Goal: Task Accomplishment & Management: Complete application form

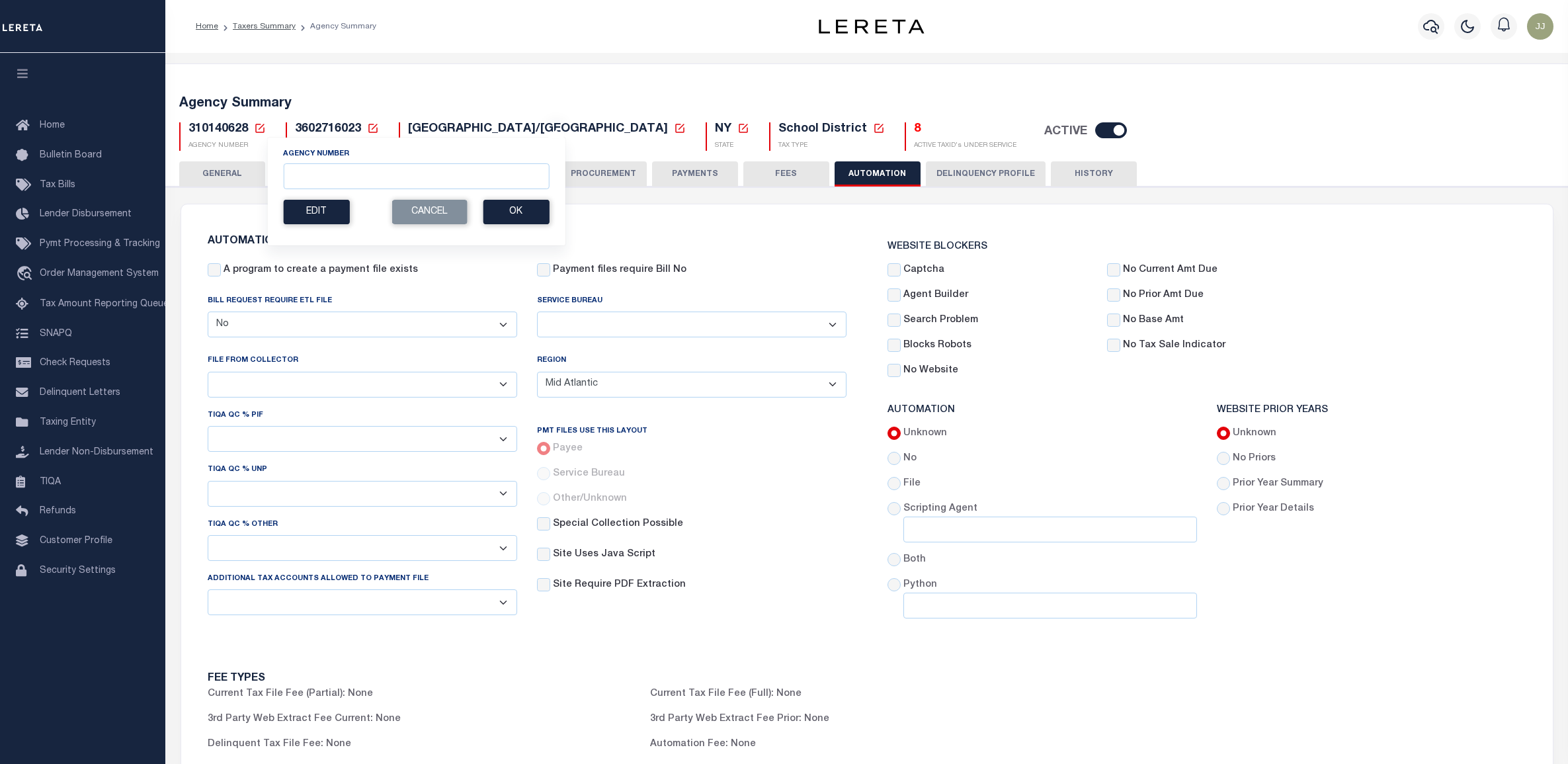
select select "false"
select select "MAT"
select select
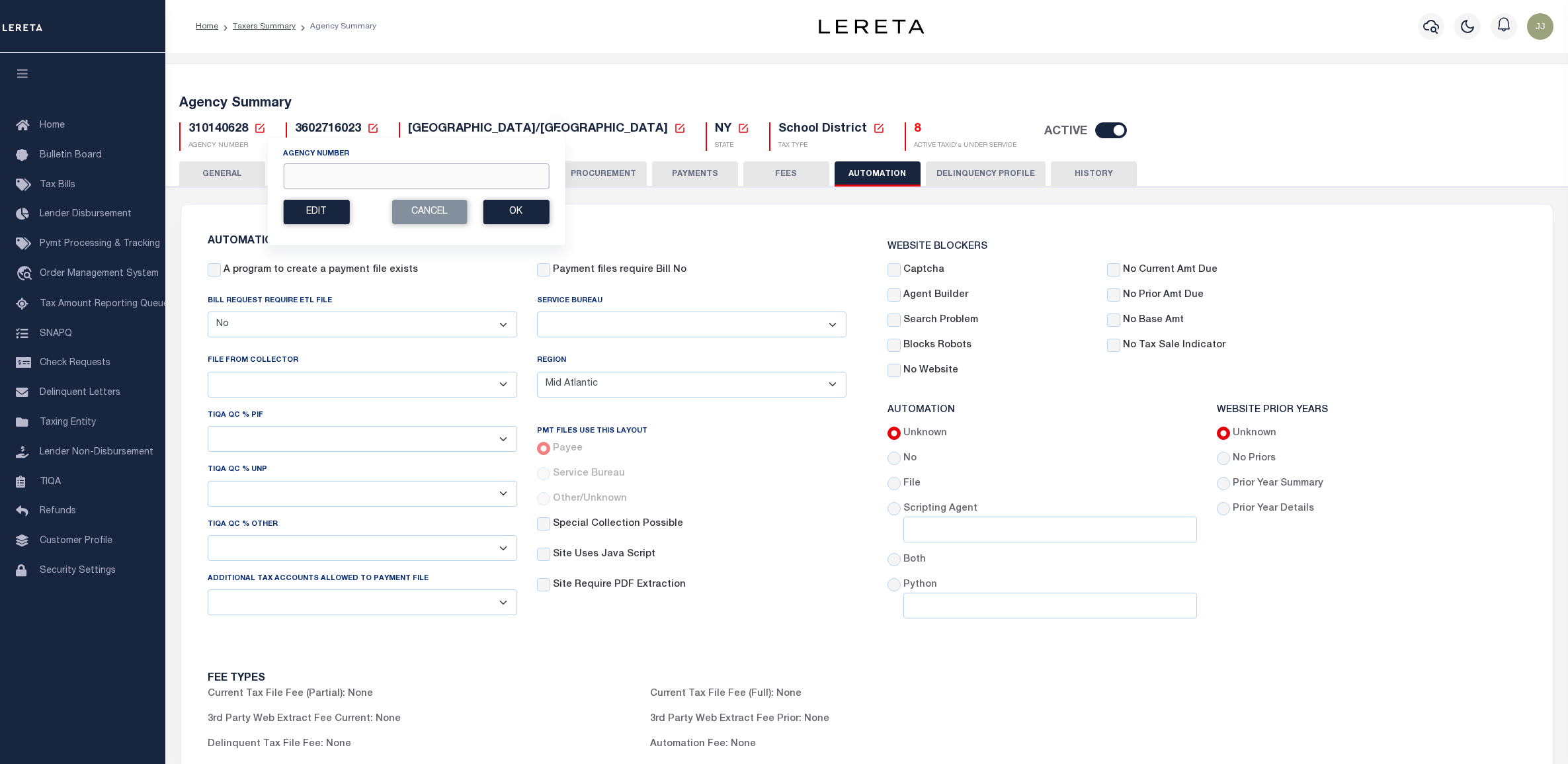
click at [338, 182] on input "Agency Number" at bounding box center [415, 176] width 266 height 26
paste input "110060000"
type input "110060000"
click at [516, 215] on button "Ok" at bounding box center [515, 211] width 66 height 25
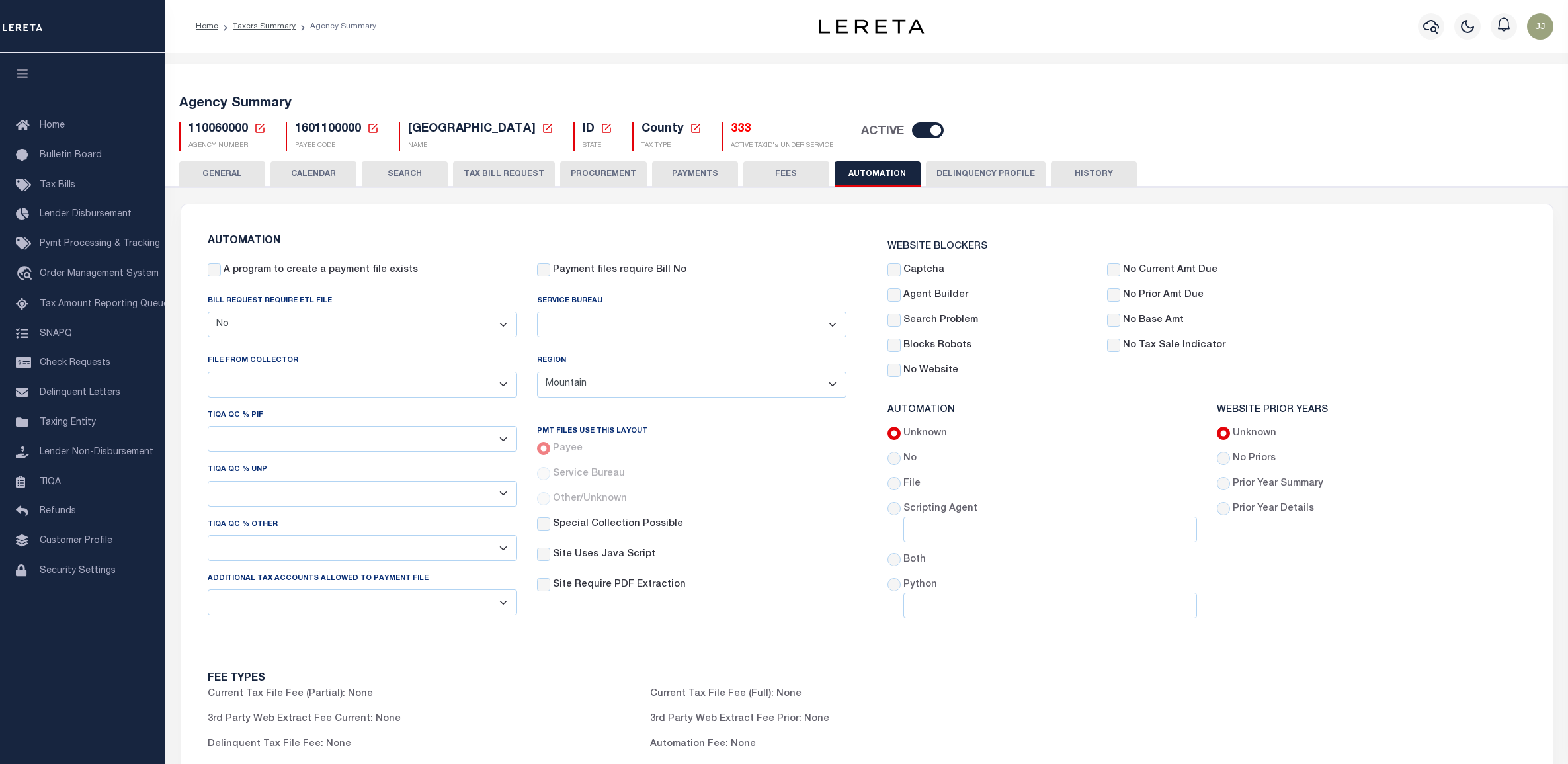
select select "false"
select select "MTN"
select select
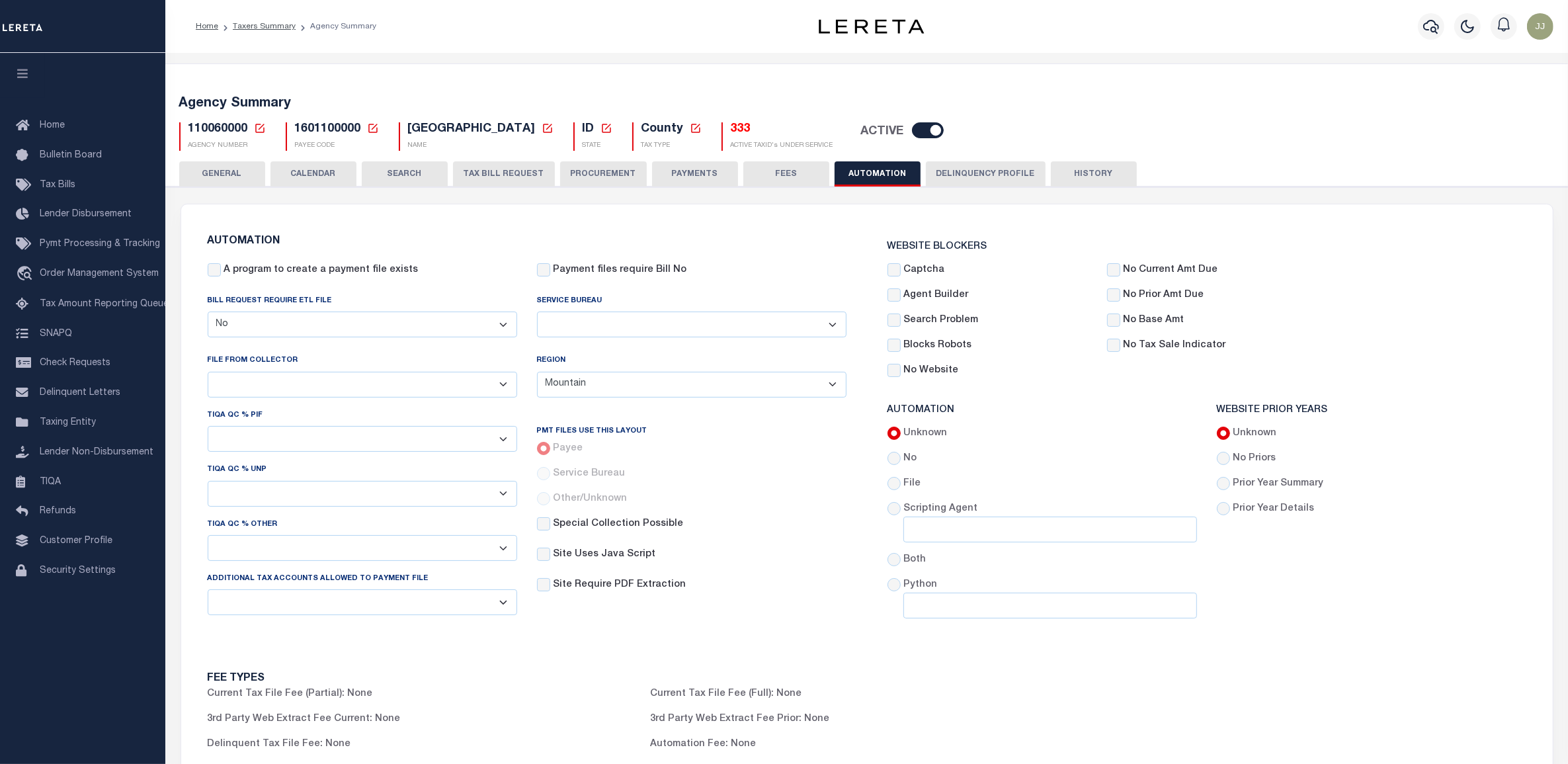
click at [495, 180] on button "TAX BILL REQUEST" at bounding box center [504, 174] width 102 height 26
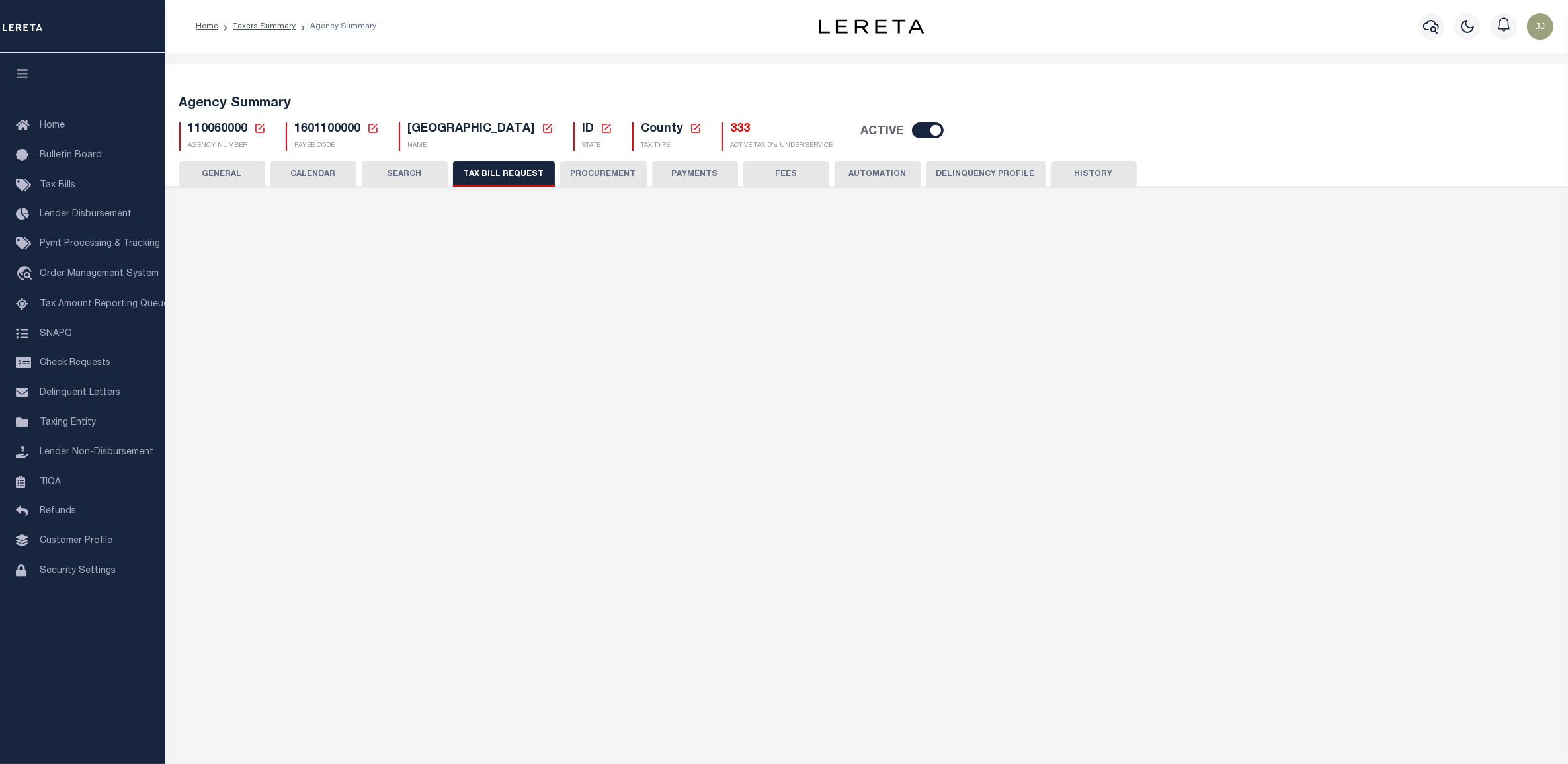
checkbox input "false"
select select "16"
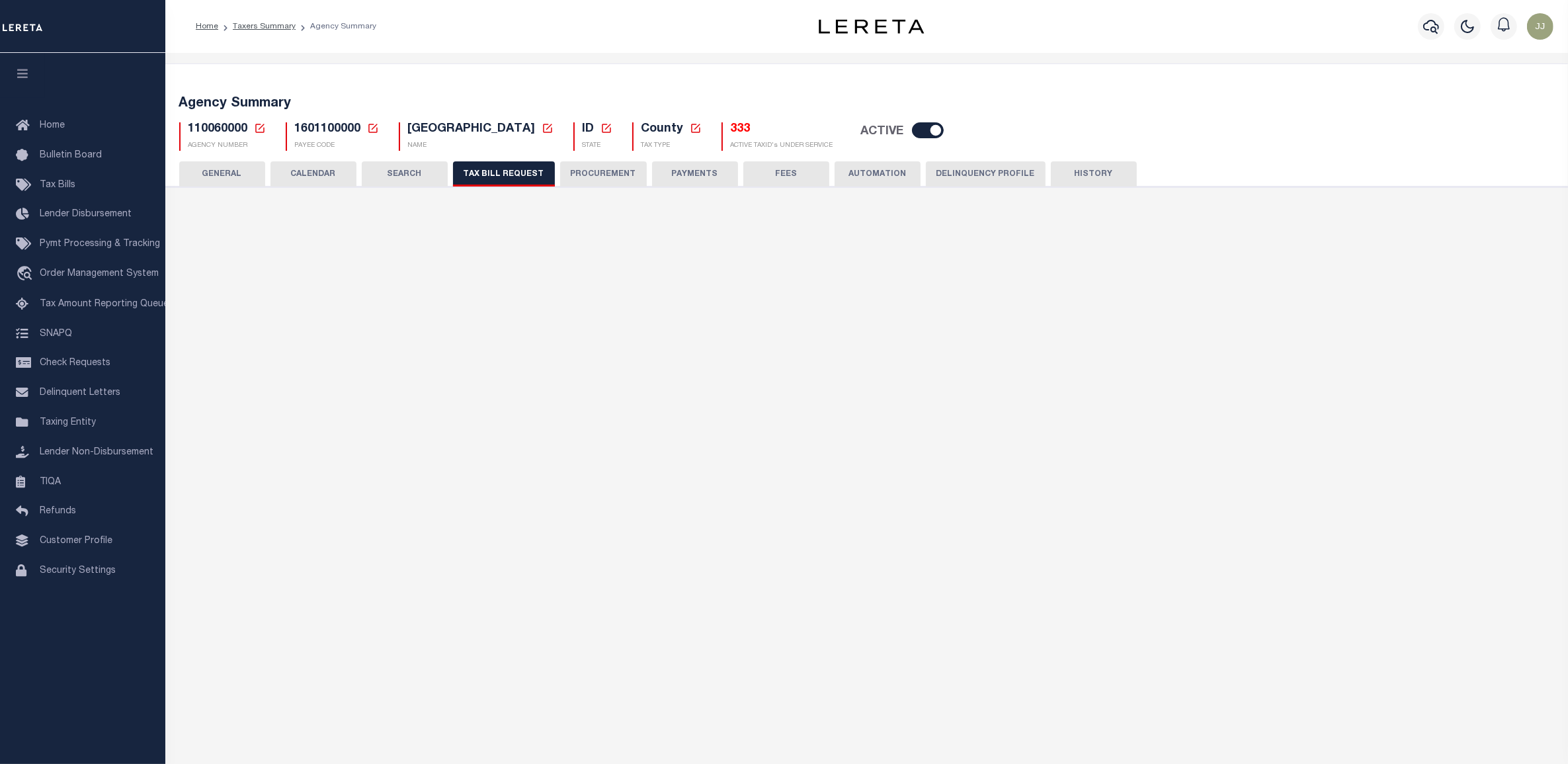
select select "true"
select select "14"
select select
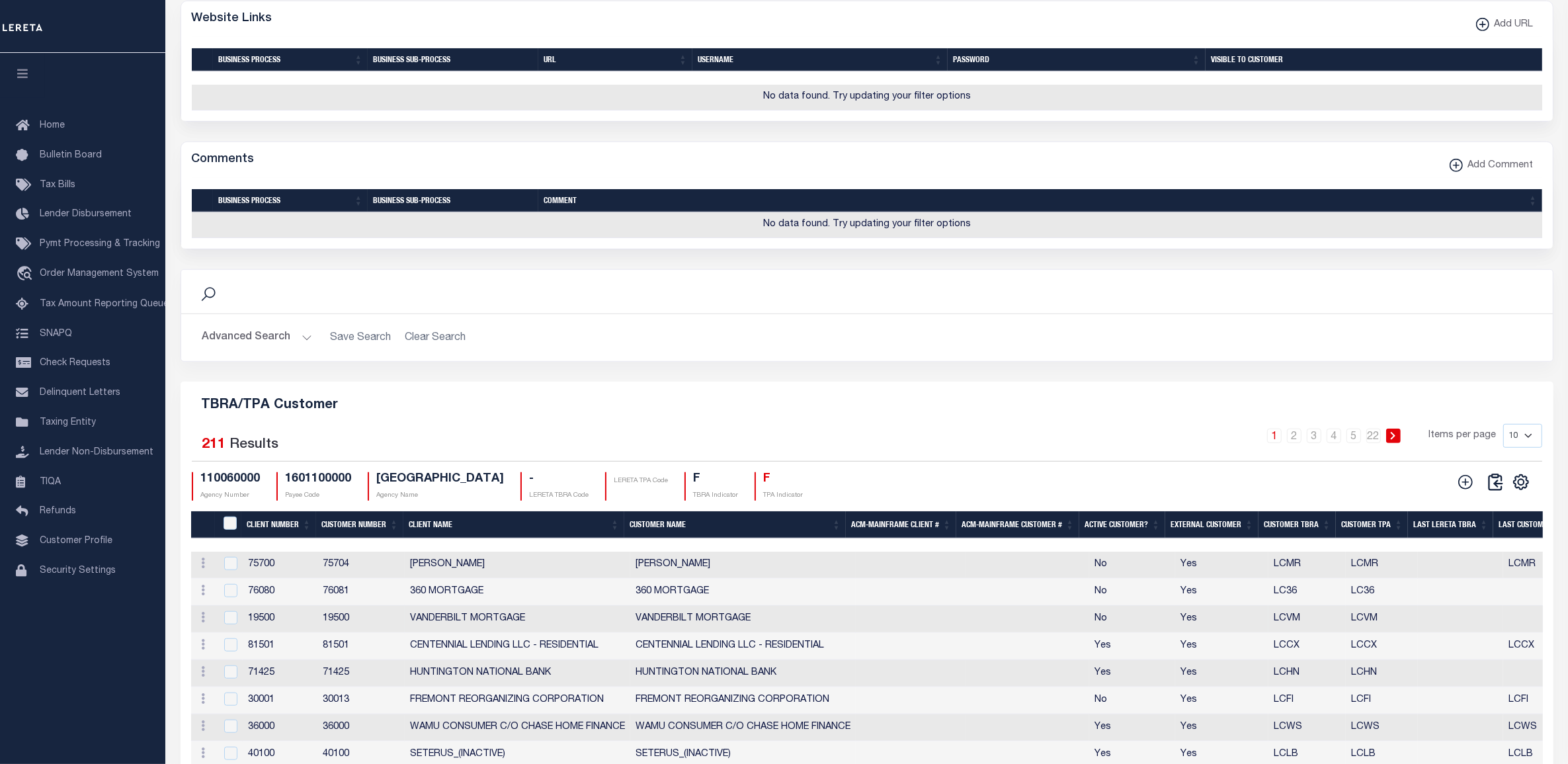
scroll to position [1456, 0]
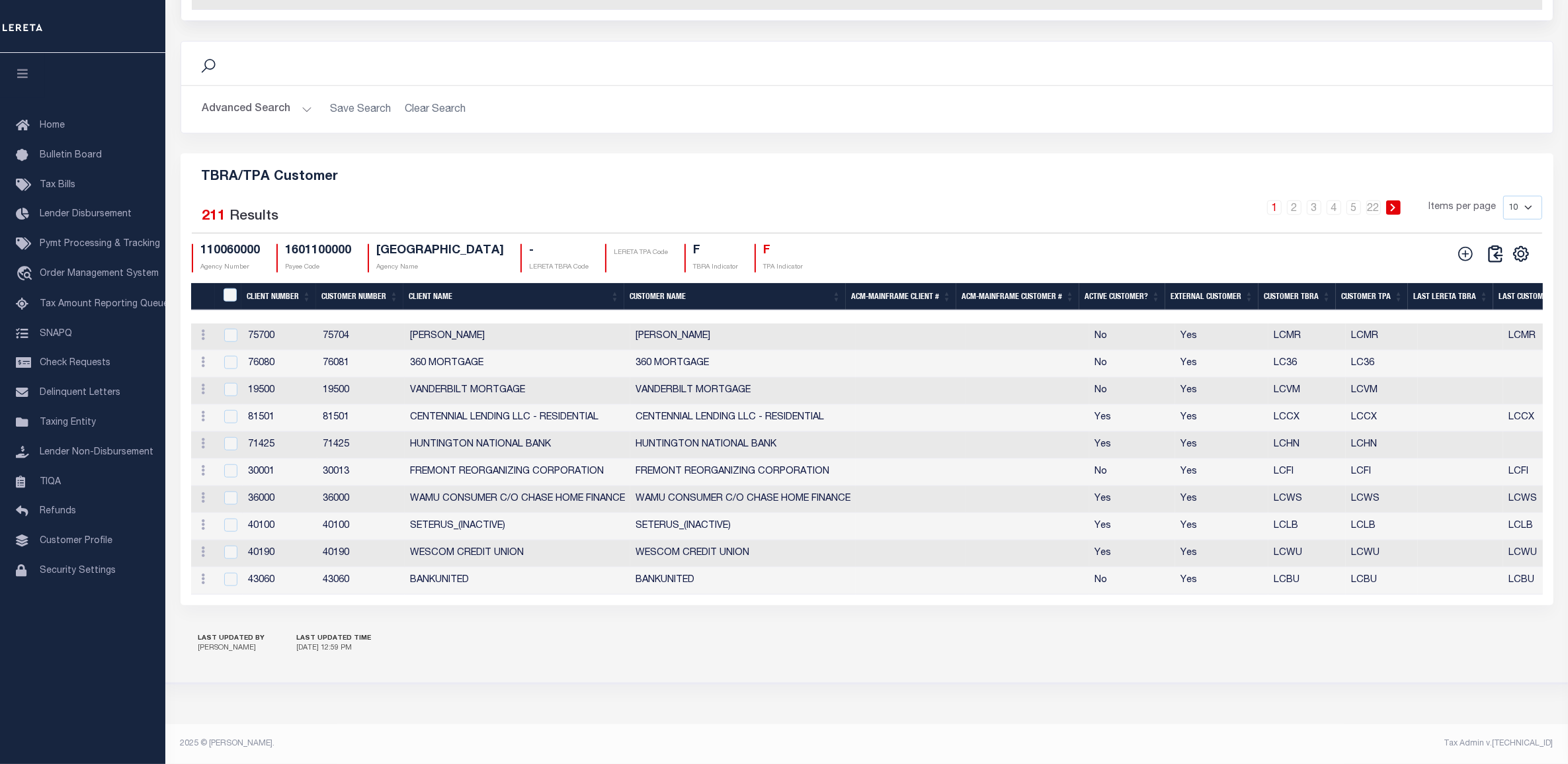
click at [268, 298] on th "Client Number" at bounding box center [279, 297] width 75 height 27
click at [1528, 213] on select "10 25 50 100" at bounding box center [1523, 207] width 39 height 24
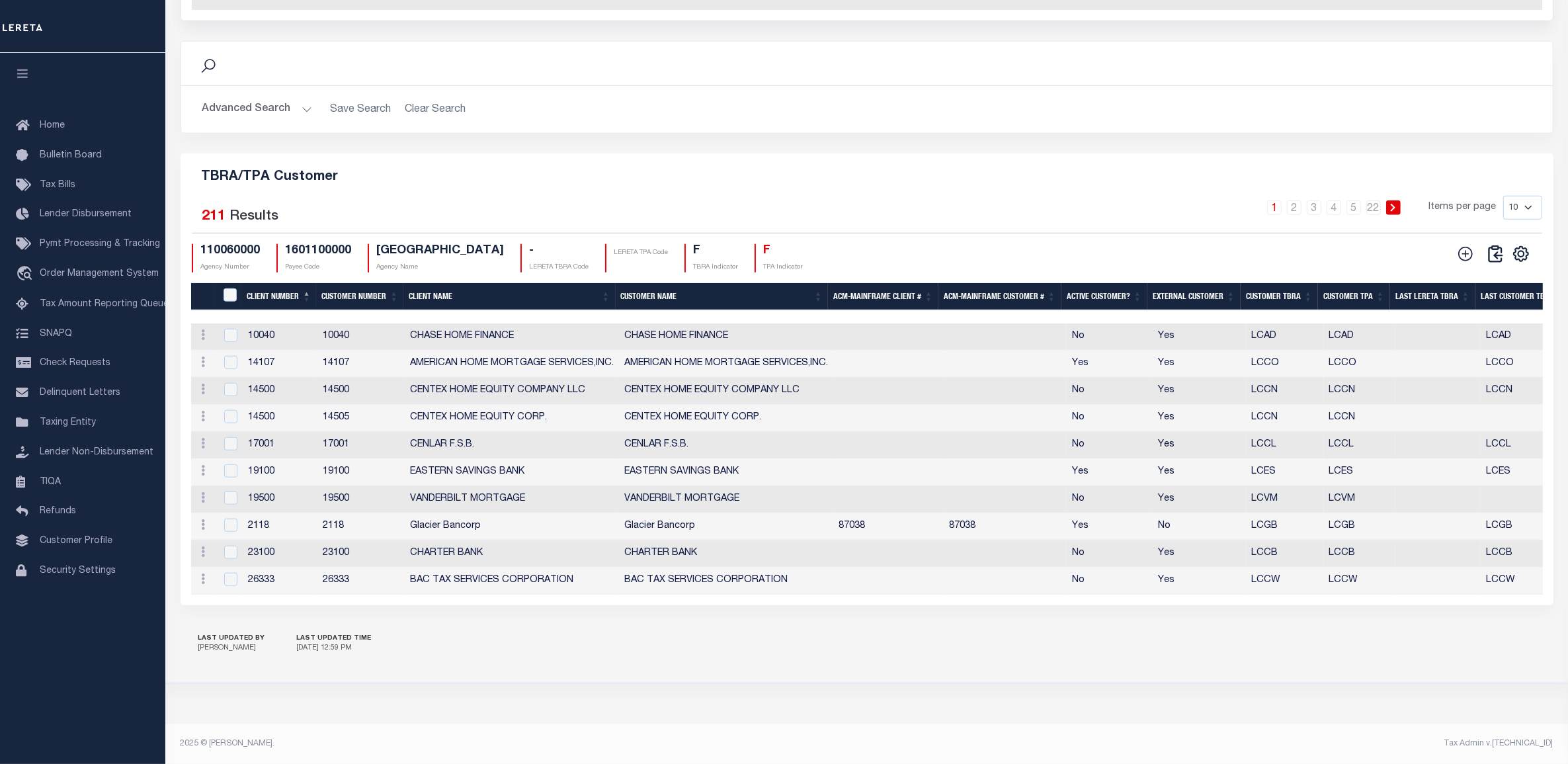
select select "100"
click at [1503, 199] on select "10 25 50 100" at bounding box center [1523, 207] width 39 height 24
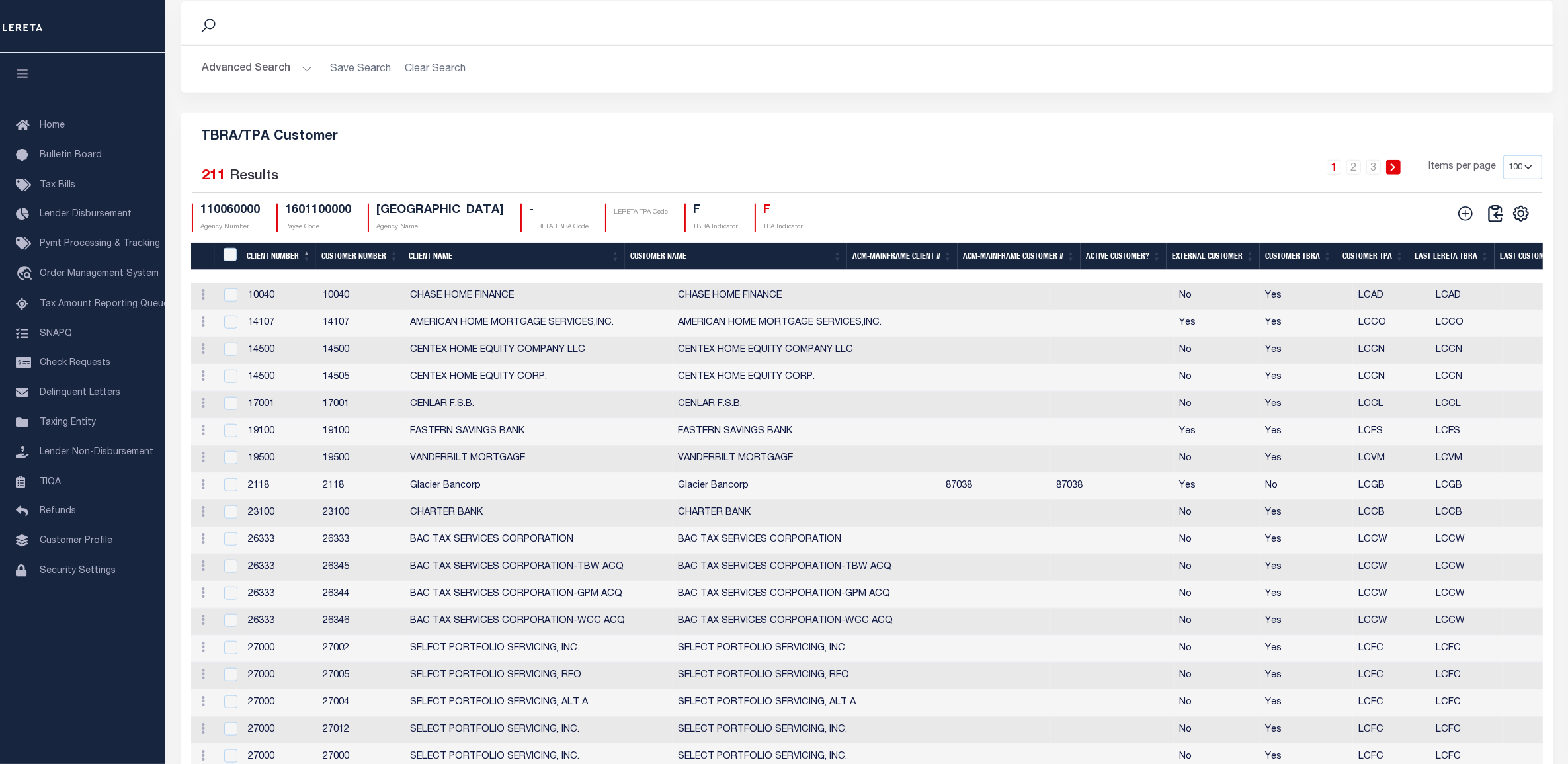
click at [946, 190] on div "1 2 3 Items per page 10 25 50 100" at bounding box center [1038, 172] width 1007 height 34
click at [415, 500] on td "Glacier Bancorp" at bounding box center [538, 486] width 268 height 27
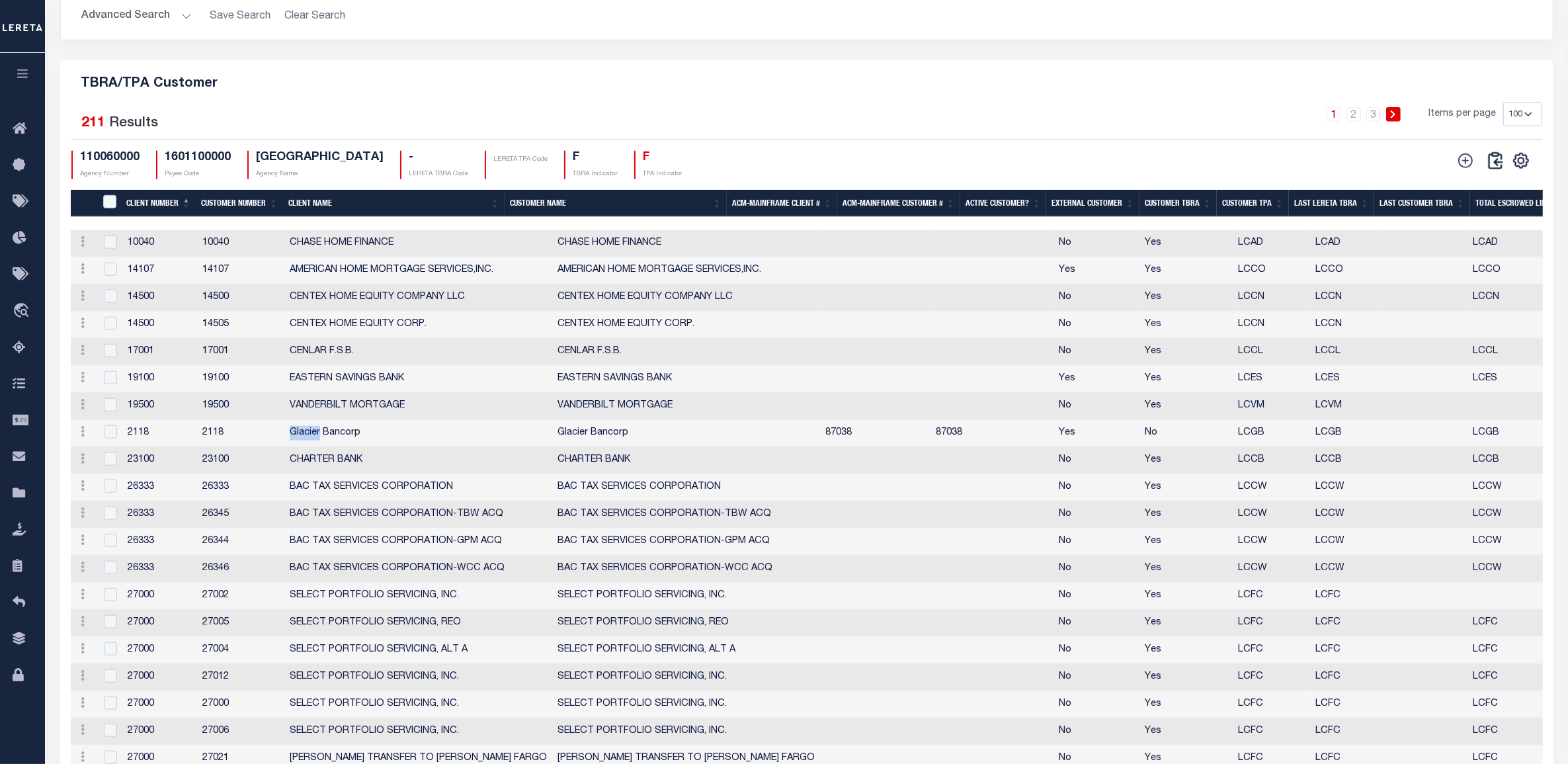
click at [234, 447] on td "2118" at bounding box center [241, 434] width 87 height 27
click at [212, 447] on td "2118" at bounding box center [241, 434] width 87 height 27
click at [213, 447] on td "2118" at bounding box center [241, 434] width 87 height 27
click at [211, 447] on td "2118" at bounding box center [241, 434] width 87 height 27
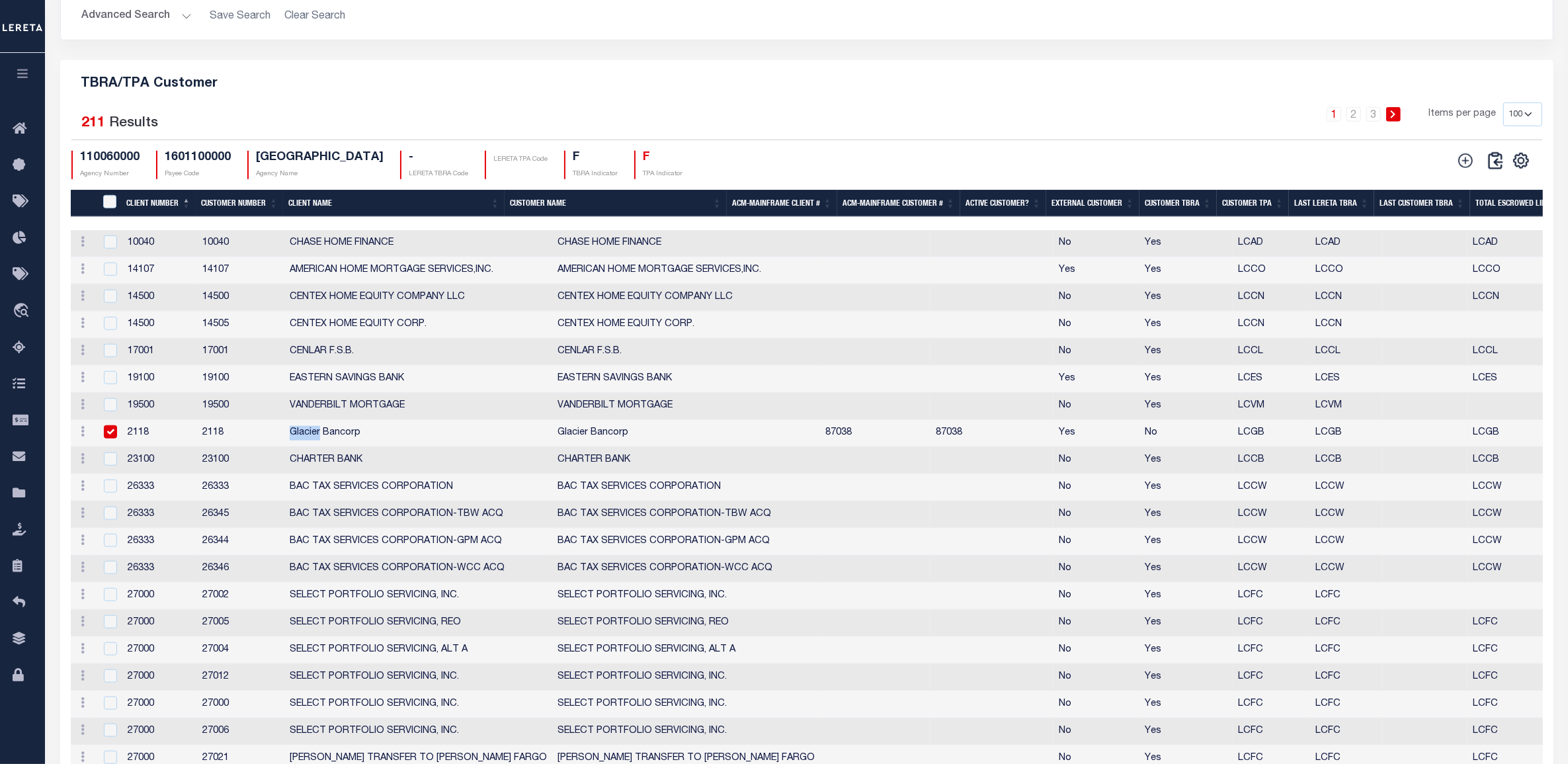
click at [211, 447] on td "2118" at bounding box center [241, 434] width 87 height 27
checkbox input "false"
